Goal: Check status: Check status

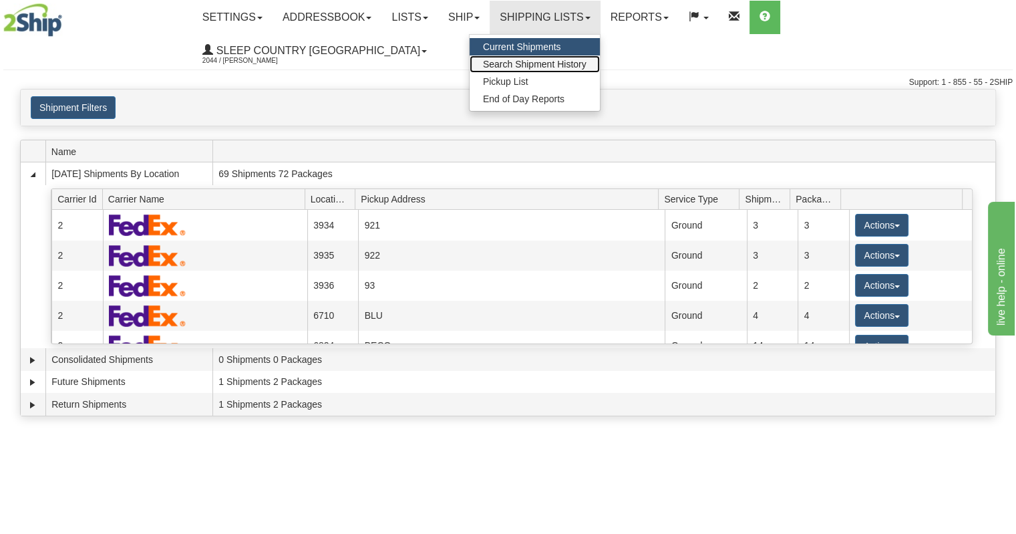
click at [577, 56] on link "Search Shipment History" at bounding box center [535, 63] width 130 height 17
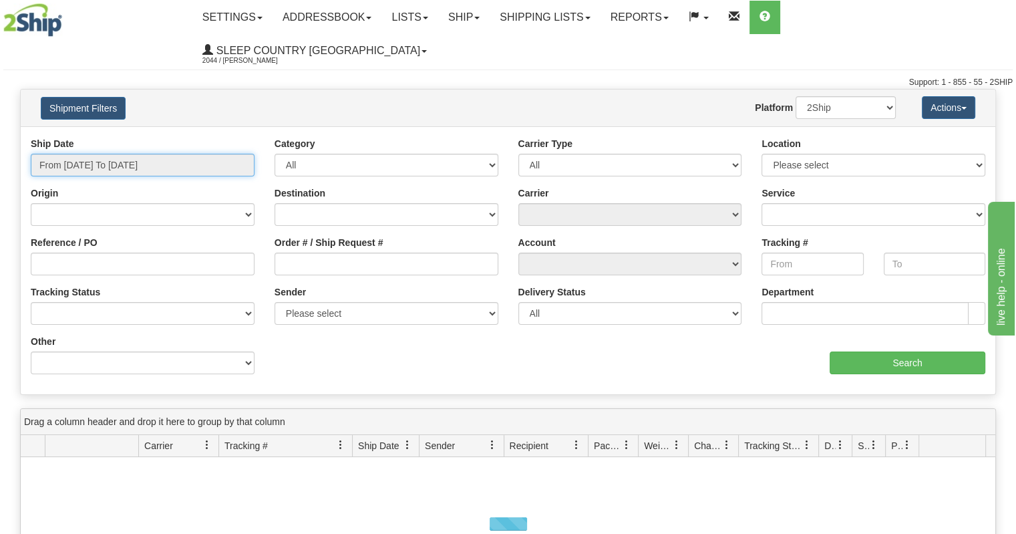
click at [160, 154] on input "From [DATE] To [DATE]" at bounding box center [143, 165] width 224 height 23
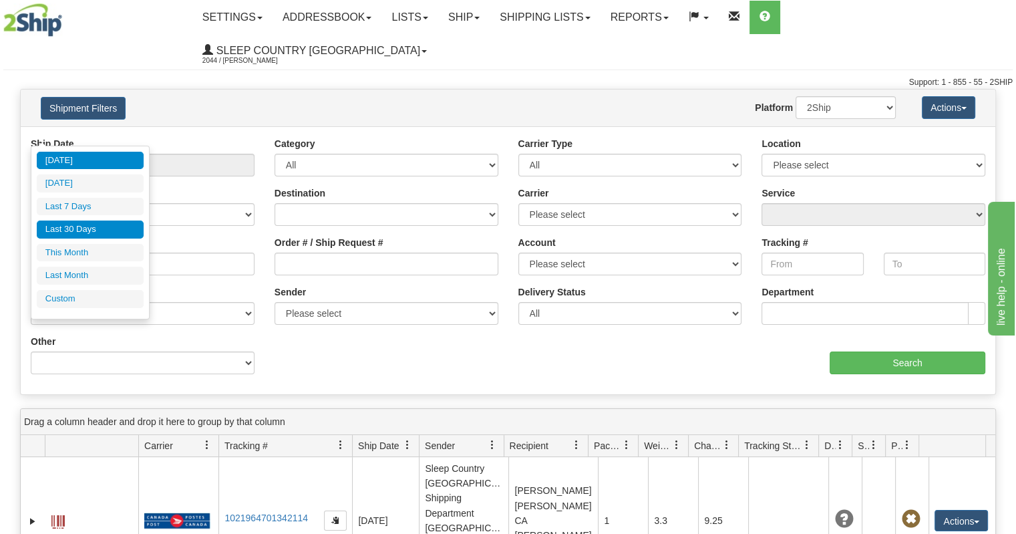
click at [99, 223] on li "Last 30 Days" at bounding box center [90, 229] width 107 height 18
type input "From [DATE] To [DATE]"
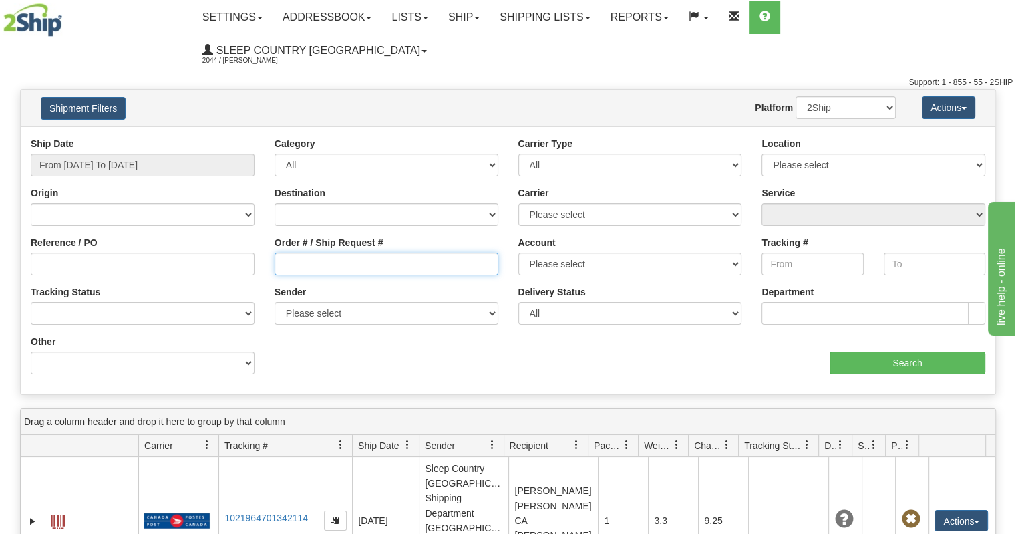
click at [347, 252] on input "Order # / Ship Request #" at bounding box center [387, 263] width 224 height 23
paste input "9000I068934"
type input "9000I068934"
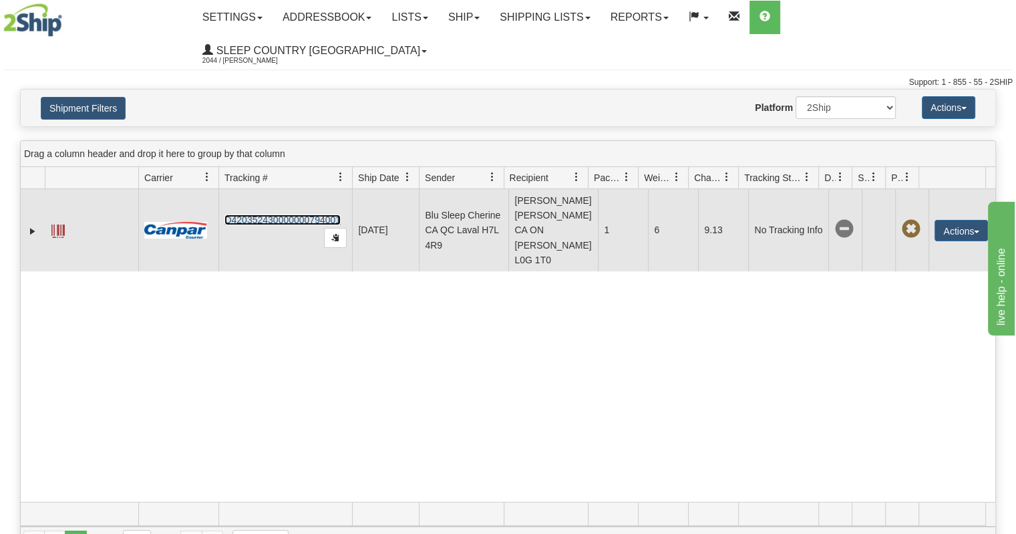
click at [287, 214] on link "D420352430000000794001" at bounding box center [282, 219] width 116 height 11
